Goal: Check status: Check status

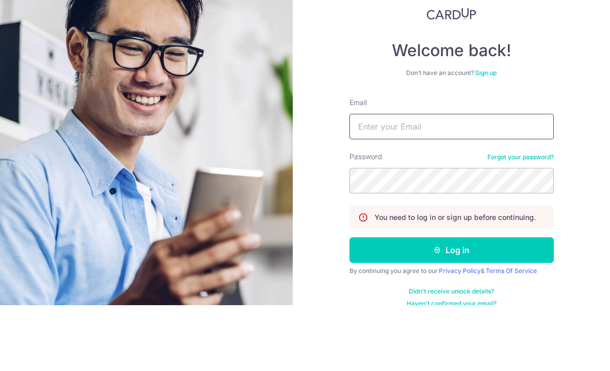
type input "[PERSON_NAME][EMAIL_ADDRESS][DOMAIN_NAME]"
click at [451, 304] on button "Log in" at bounding box center [451, 317] width 204 height 26
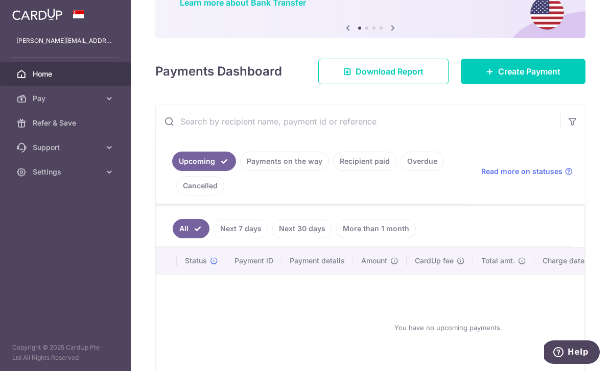
click at [240, 171] on link "Payments on the way" at bounding box center [284, 161] width 89 height 19
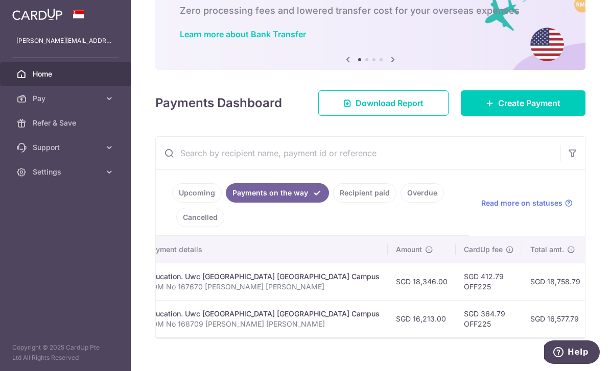
scroll to position [0, 212]
click at [333, 203] on link "Recipient paid" at bounding box center [364, 192] width 63 height 19
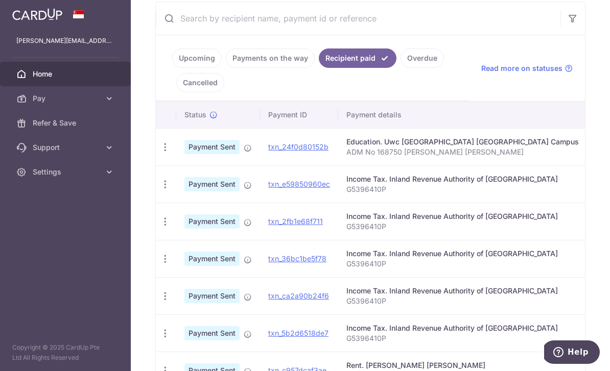
scroll to position [195, 0]
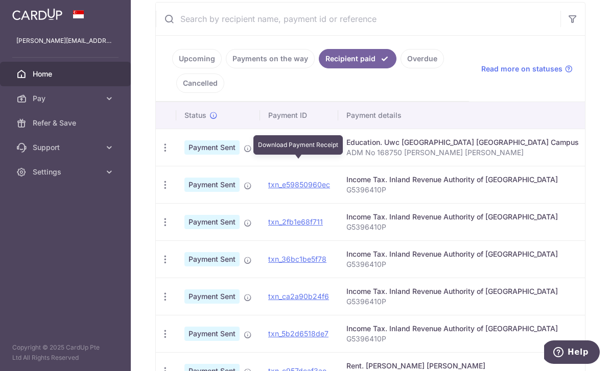
click at [268, 152] on link "txn_24f0d80152b" at bounding box center [298, 147] width 60 height 9
click at [226, 68] on link "Payments on the way" at bounding box center [270, 58] width 89 height 19
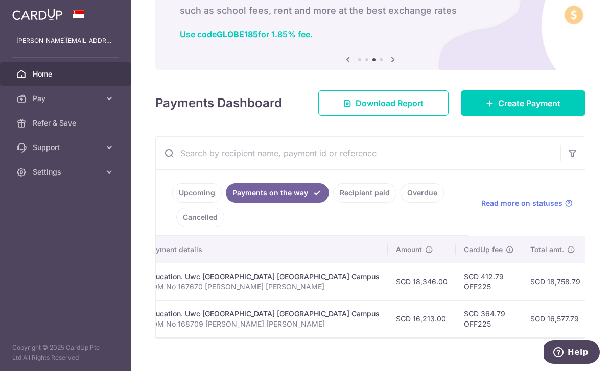
scroll to position [0, 212]
